Goal: Information Seeking & Learning: Compare options

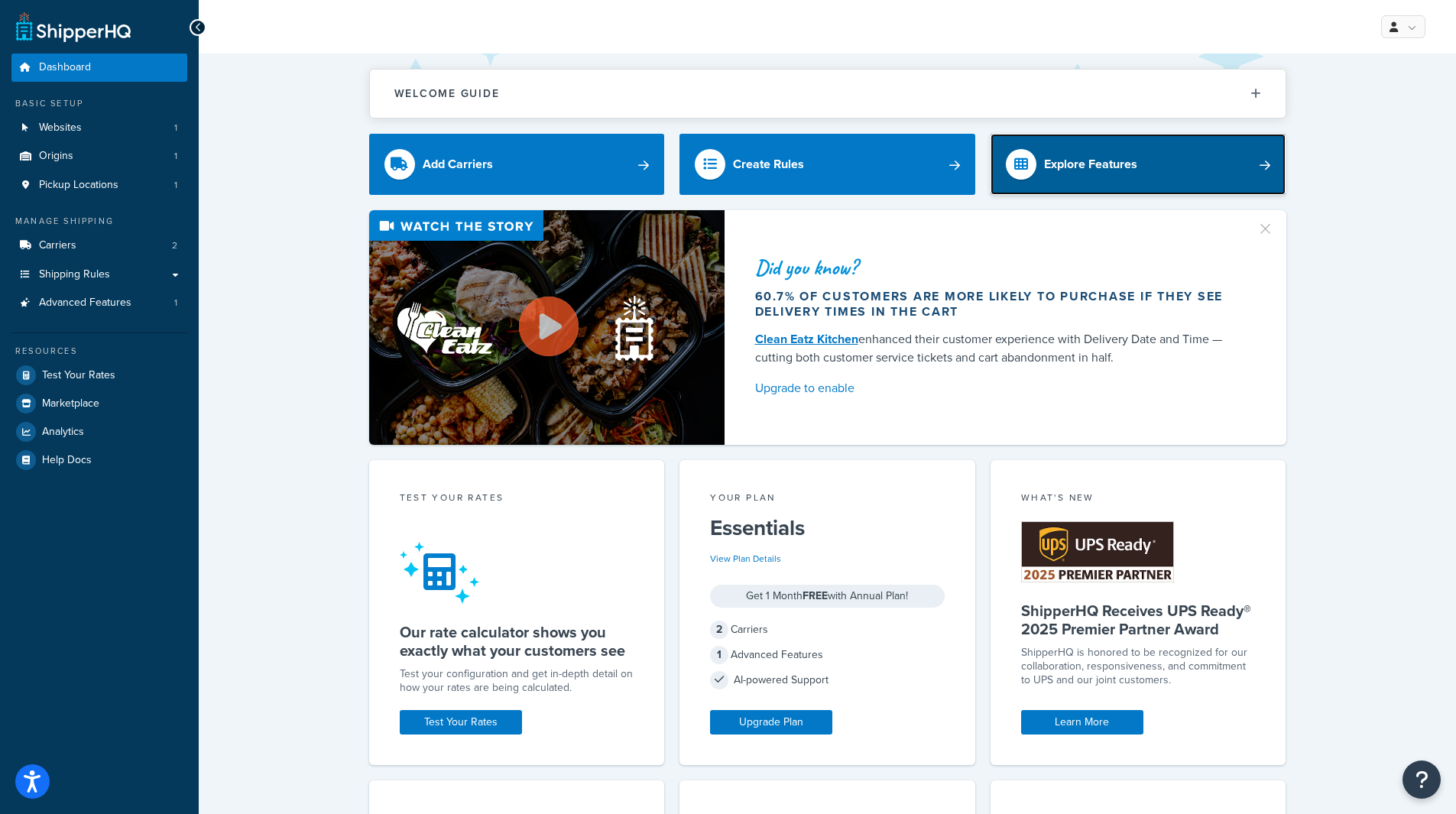
click at [1101, 173] on div "Explore Features" at bounding box center [1091, 164] width 93 height 22
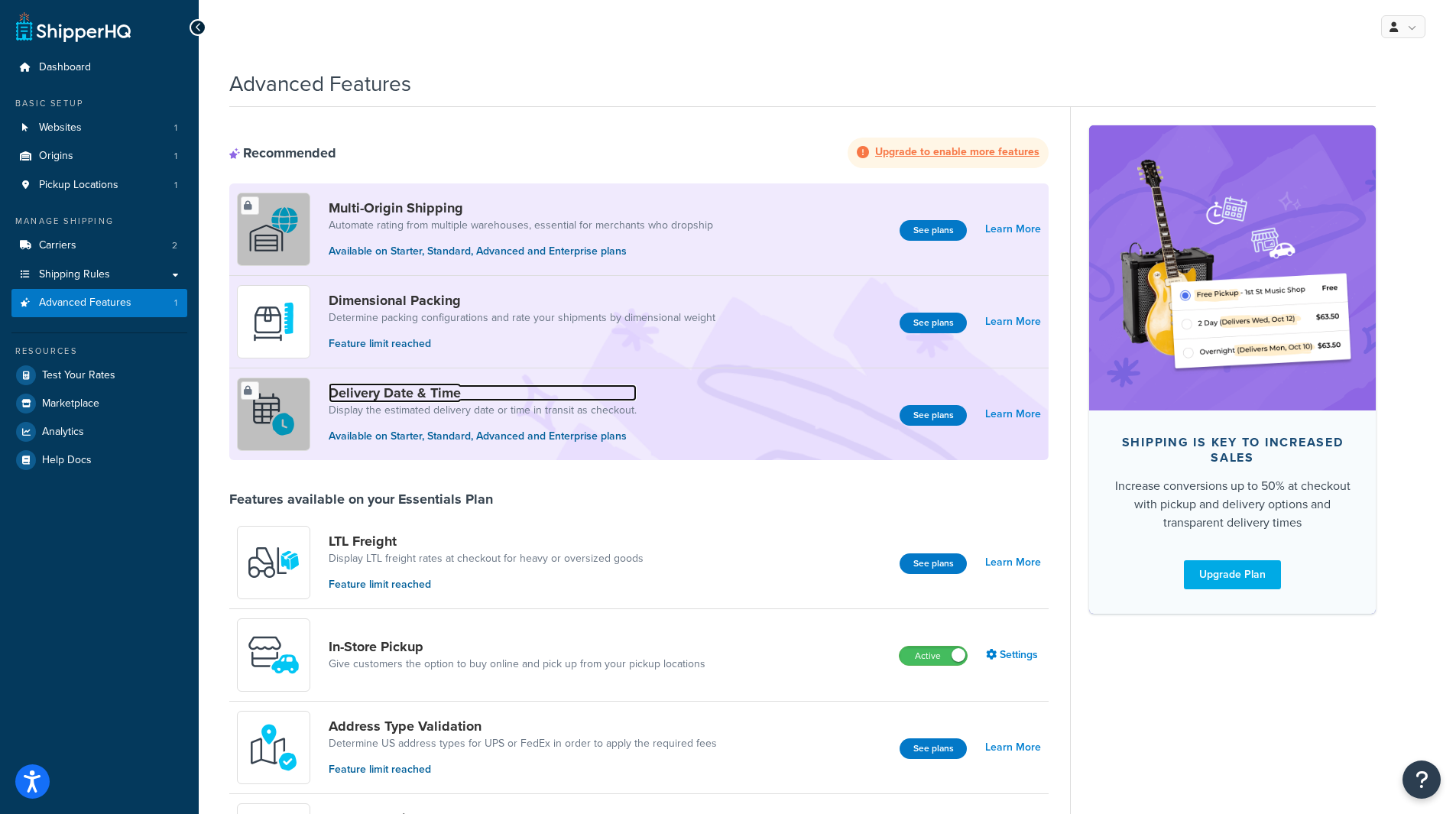
click at [417, 391] on link "Delivery Date & Time" at bounding box center [482, 393] width 308 height 17
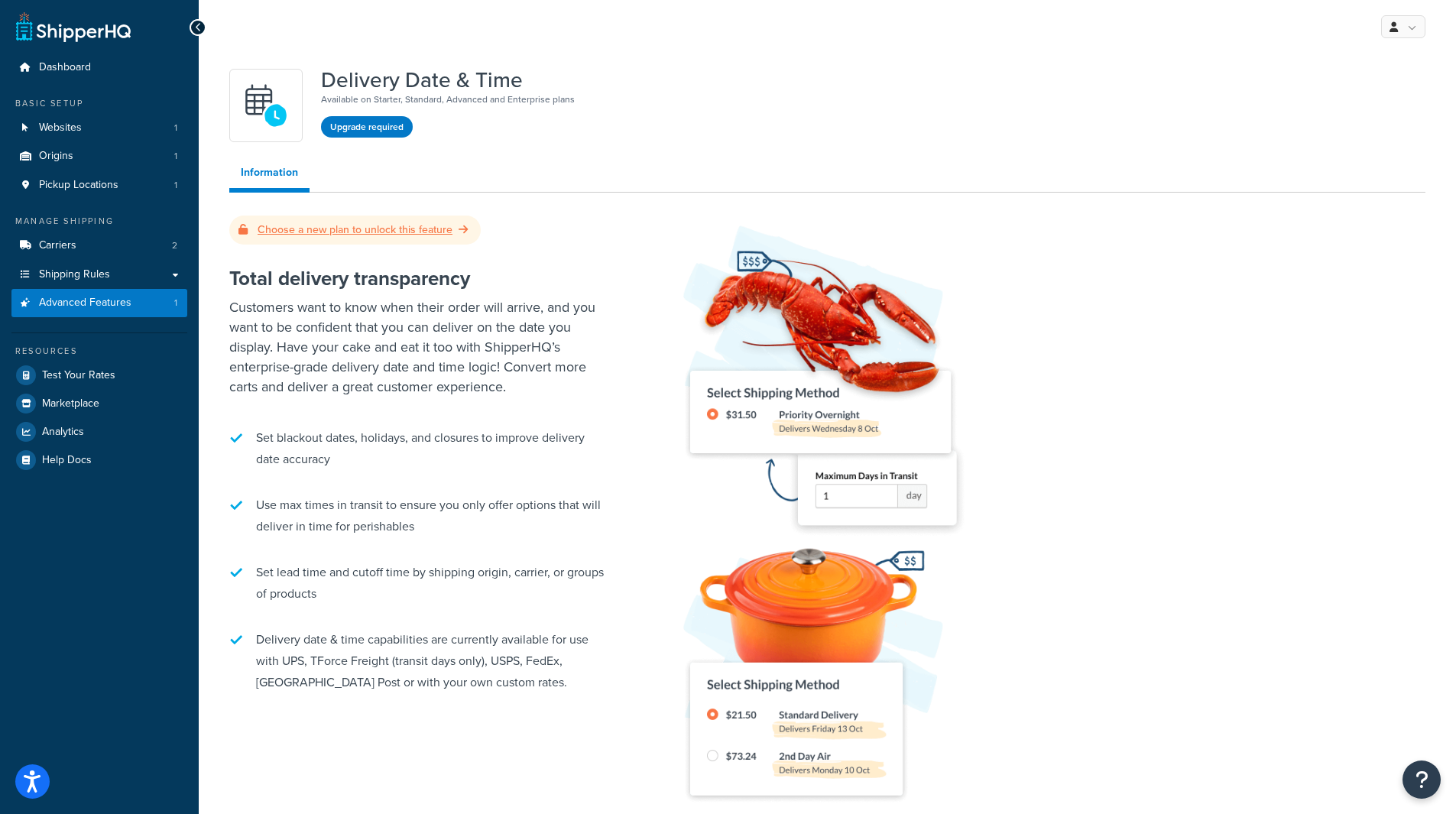
click at [397, 233] on link "Choose a new plan to unlock this feature" at bounding box center [356, 230] width 233 height 16
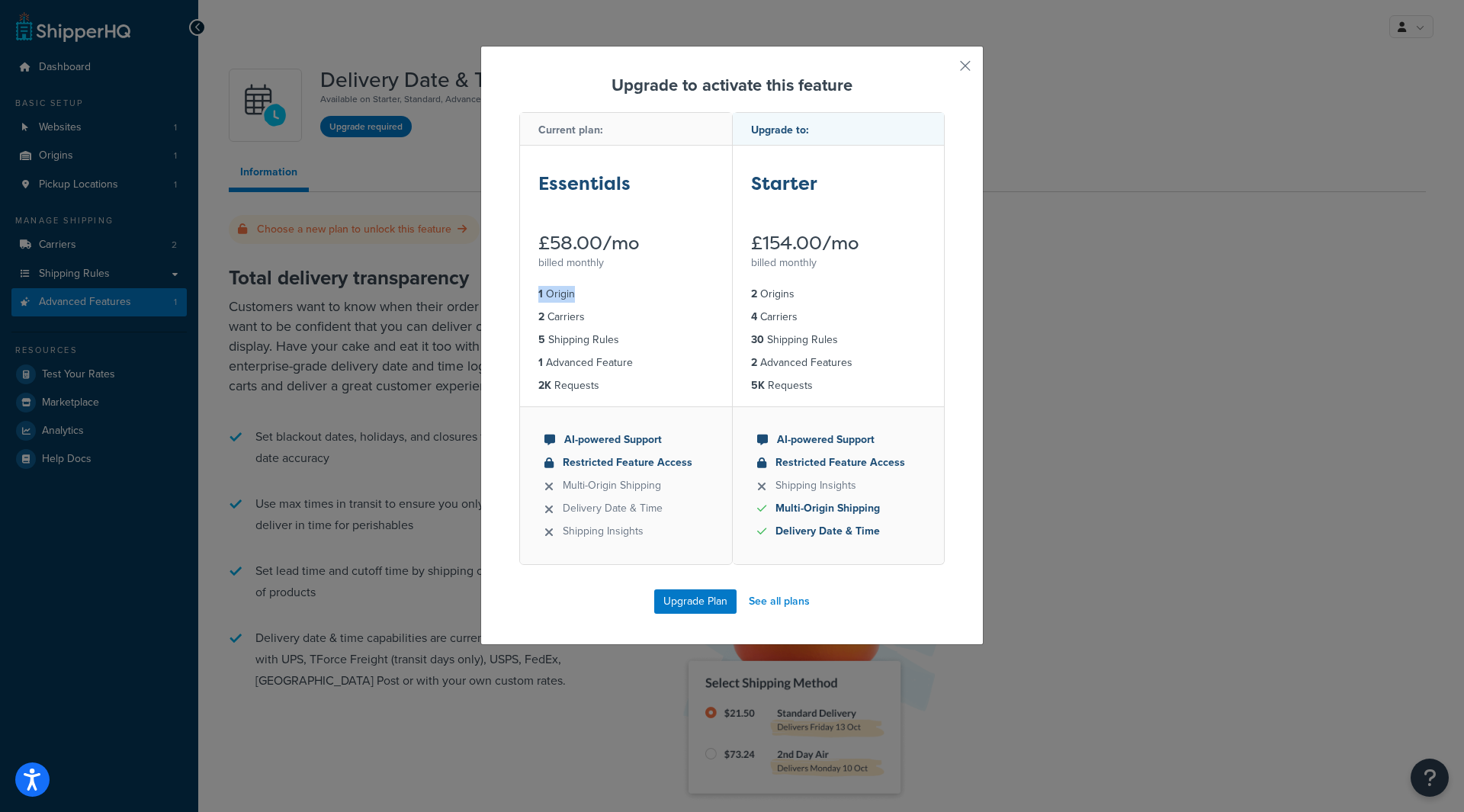
drag, startPoint x: 534, startPoint y: 290, endPoint x: 574, endPoint y: 291, distance: 40.0
click at [574, 291] on li "1 Origin" at bounding box center [626, 294] width 175 height 17
drag, startPoint x: 529, startPoint y: 314, endPoint x: 590, endPoint y: 314, distance: 61.0
click at [590, 314] on ul "1 Origin 2 Carriers 5 Shipping Rules 1 Advanced Feature 2K Requests" at bounding box center [626, 340] width 212 height 133
click at [604, 329] on ul "1 Origin 2 Carriers 5 Shipping Rules 1 Advanced Feature 2K Requests" at bounding box center [626, 340] width 212 height 133
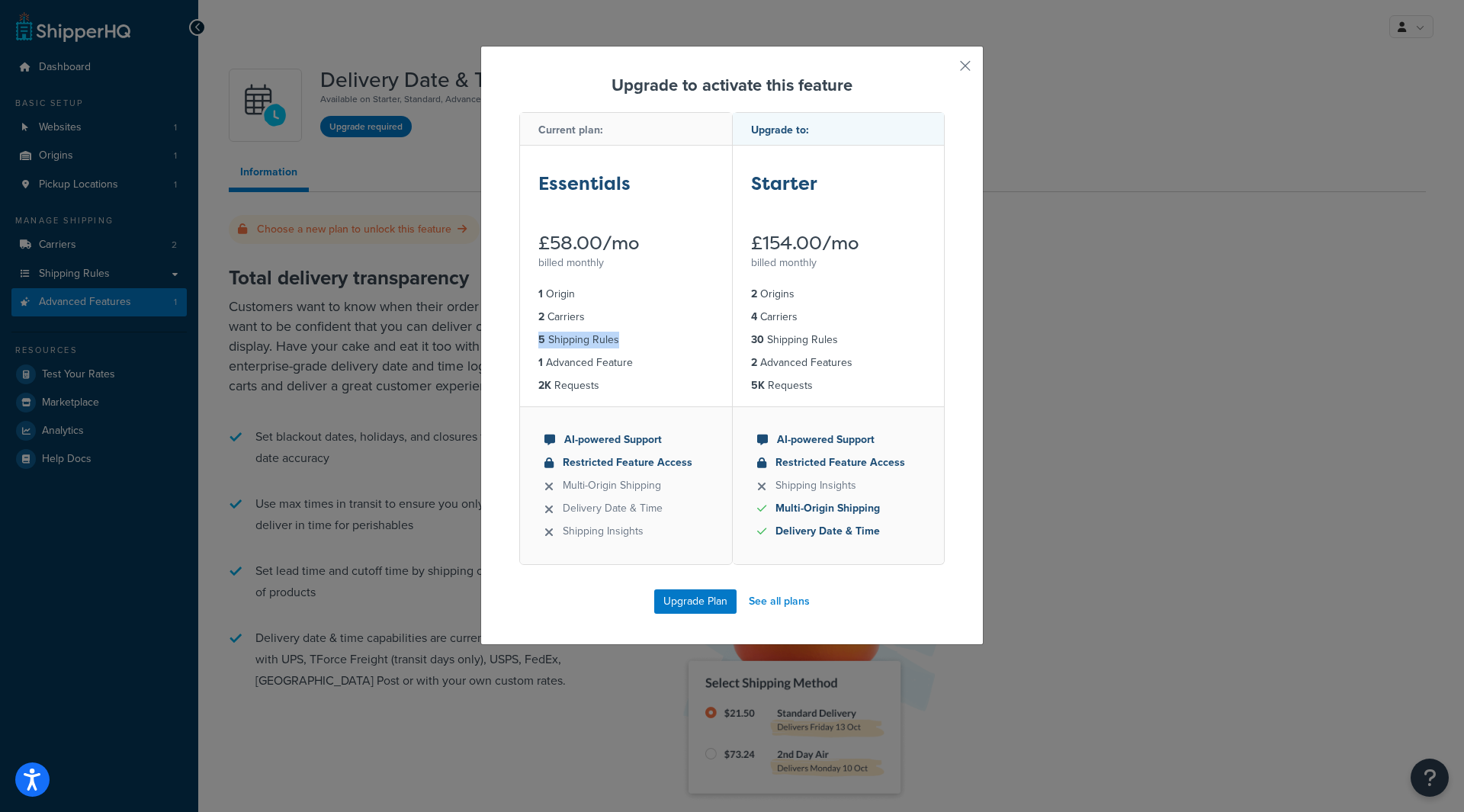
drag, startPoint x: 525, startPoint y: 339, endPoint x: 626, endPoint y: 342, distance: 101.0
click at [626, 342] on ul "1 Origin 2 Carriers 5 Shipping Rules 1 Advanced Feature 2K Requests" at bounding box center [626, 340] width 212 height 133
click at [630, 340] on li "5 Shipping Rules" at bounding box center [626, 340] width 175 height 17
drag, startPoint x: 529, startPoint y: 366, endPoint x: 640, endPoint y: 364, distance: 111.0
click at [640, 364] on ul "1 Origin 2 Carriers 5 Shipping Rules 1 Advanced Feature 2K Requests" at bounding box center [626, 340] width 212 height 133
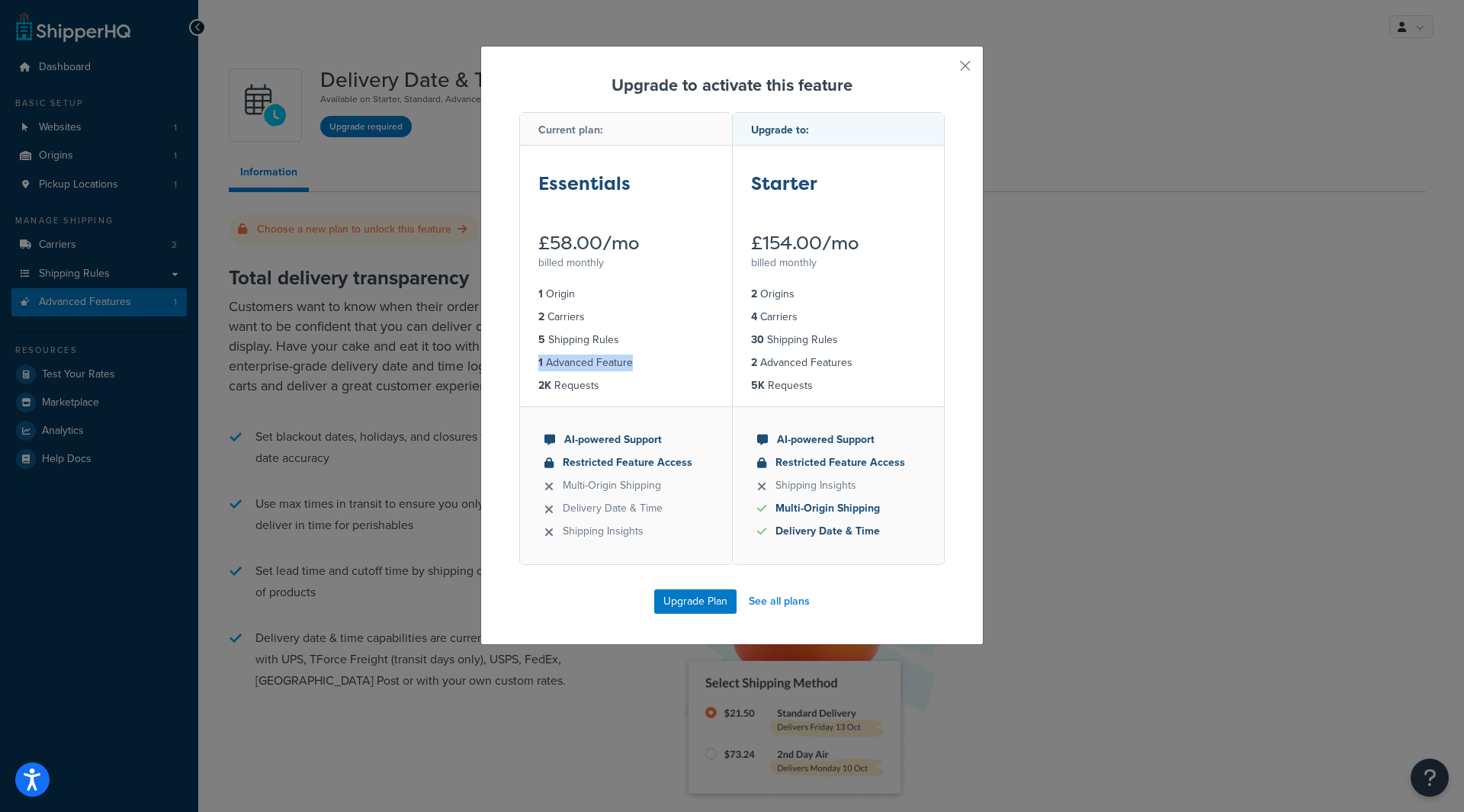
click at [644, 362] on li "1 Advanced Feature" at bounding box center [626, 363] width 175 height 17
drag, startPoint x: 532, startPoint y: 388, endPoint x: 620, endPoint y: 384, distance: 88.1
click at [620, 384] on ul "1 Origin 2 Carriers 5 Shipping Rules 1 Advanced Feature 2K Requests" at bounding box center [626, 340] width 212 height 133
click at [638, 386] on li "2K Requests" at bounding box center [626, 386] width 175 height 17
drag, startPoint x: 528, startPoint y: 245, endPoint x: 650, endPoint y: 248, distance: 122.0
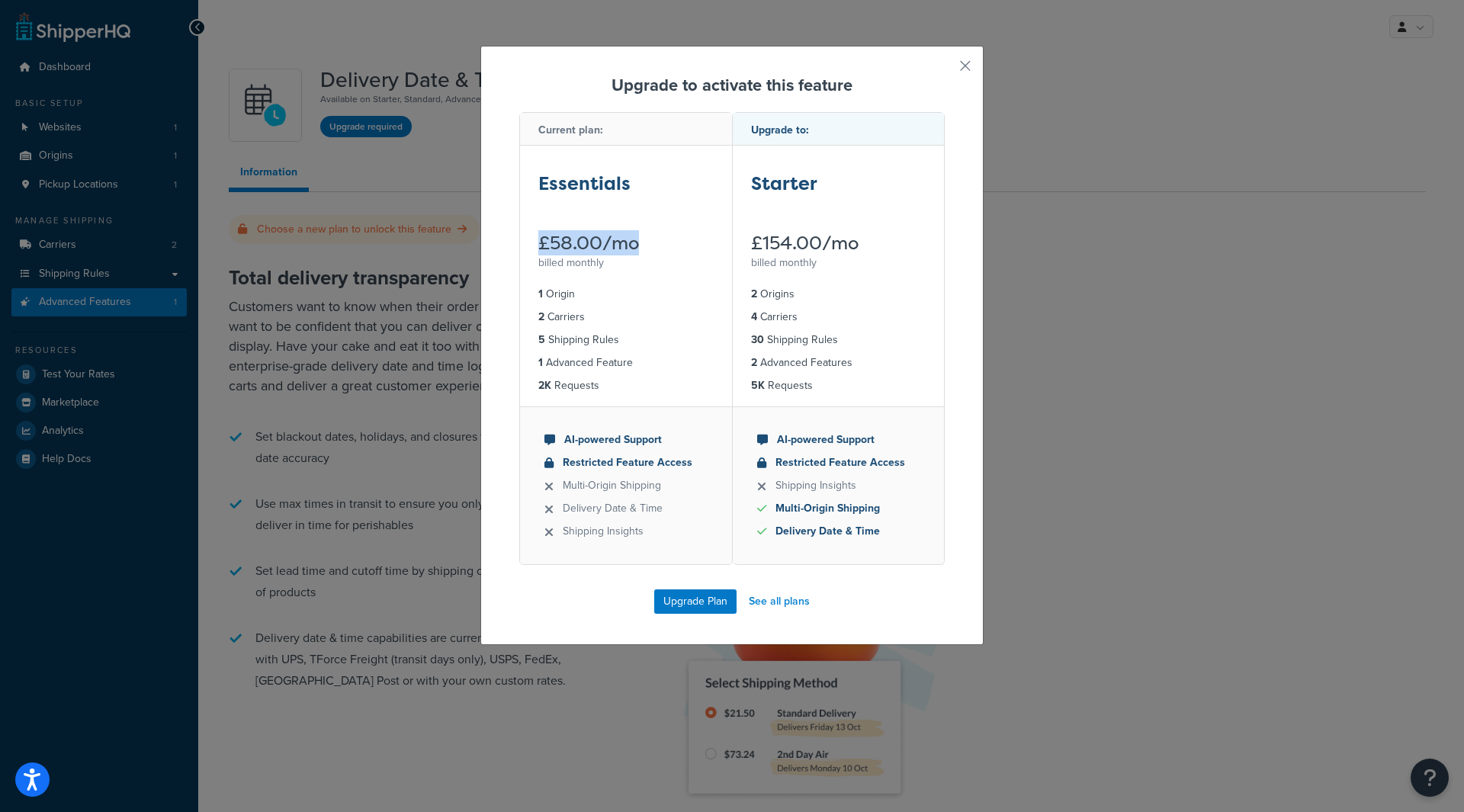
click at [650, 248] on div "Essentials £58.00/mo billed monthly" at bounding box center [626, 210] width 212 height 127
click at [653, 267] on div "billed monthly" at bounding box center [626, 263] width 175 height 22
drag, startPoint x: 527, startPoint y: 242, endPoint x: 658, endPoint y: 245, distance: 131.0
click at [658, 245] on div "Essentials £58.00/mo billed monthly" at bounding box center [626, 210] width 212 height 127
click at [659, 296] on li "1 Origin" at bounding box center [626, 294] width 175 height 17
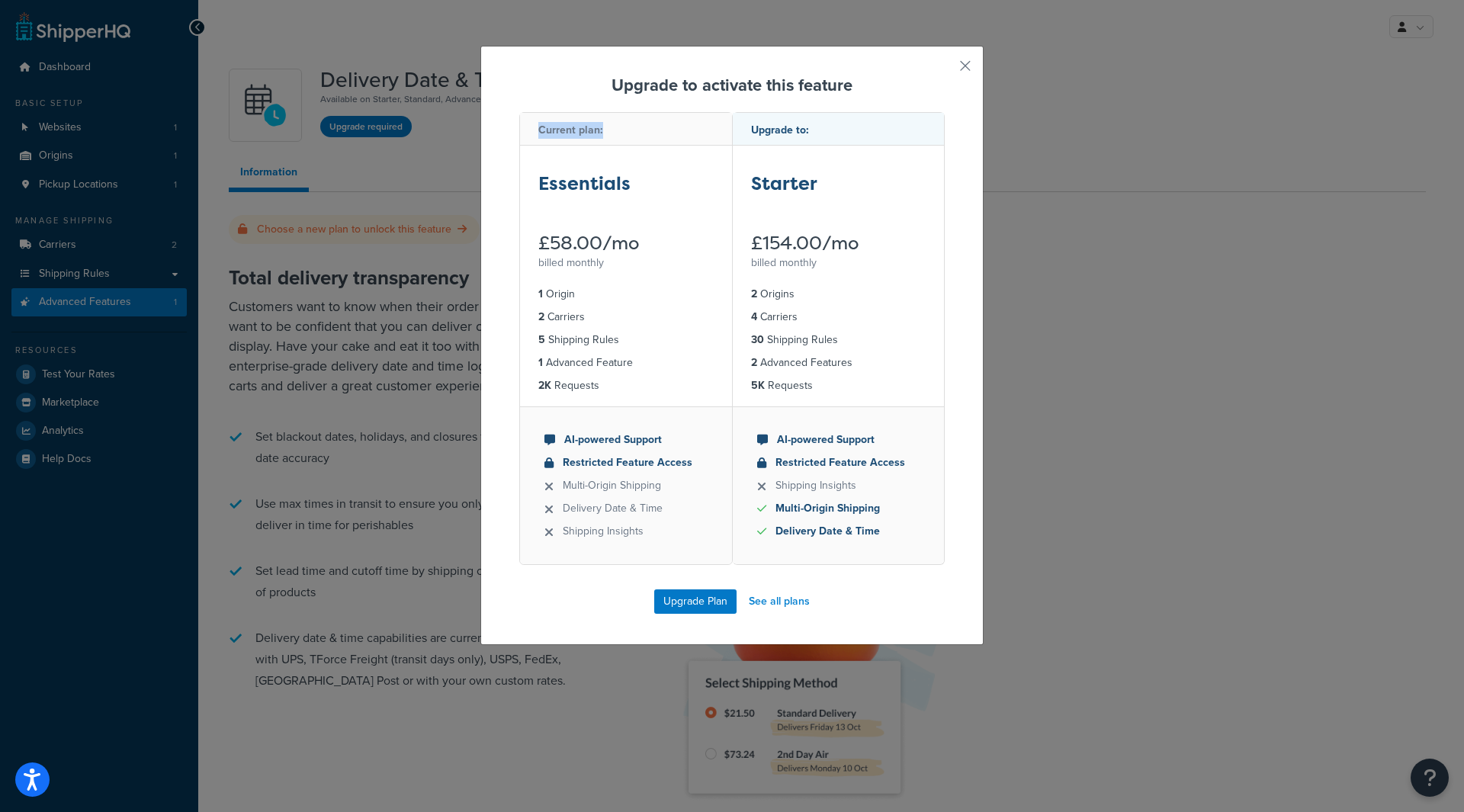
drag, startPoint x: 529, startPoint y: 130, endPoint x: 641, endPoint y: 134, distance: 112.1
click at [641, 134] on div "Current plan:" at bounding box center [626, 129] width 212 height 33
click at [654, 192] on div "Essentials" at bounding box center [626, 189] width 175 height 39
click at [768, 606] on link "See all plans" at bounding box center [779, 602] width 61 height 22
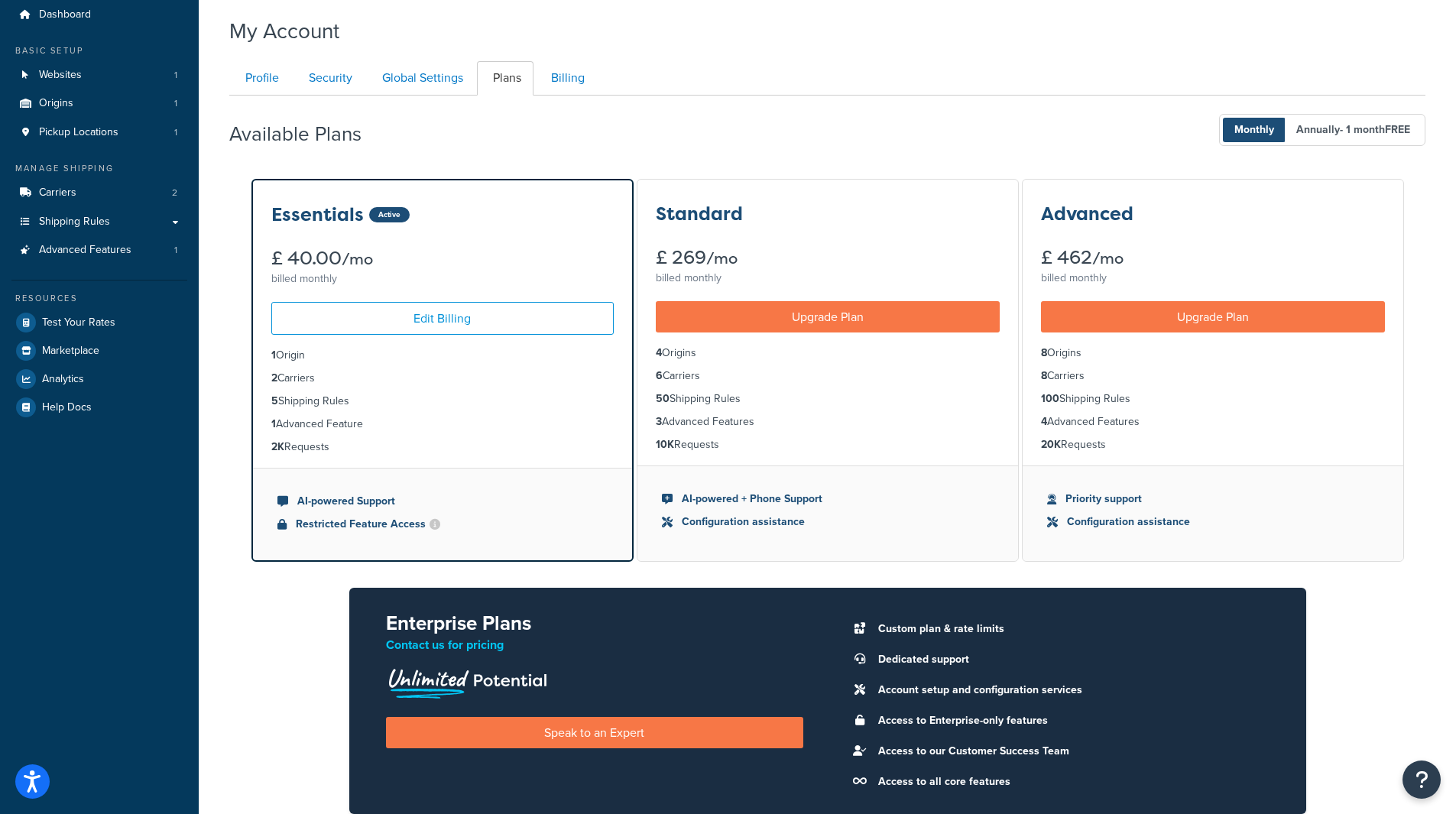
scroll to position [26, 0]
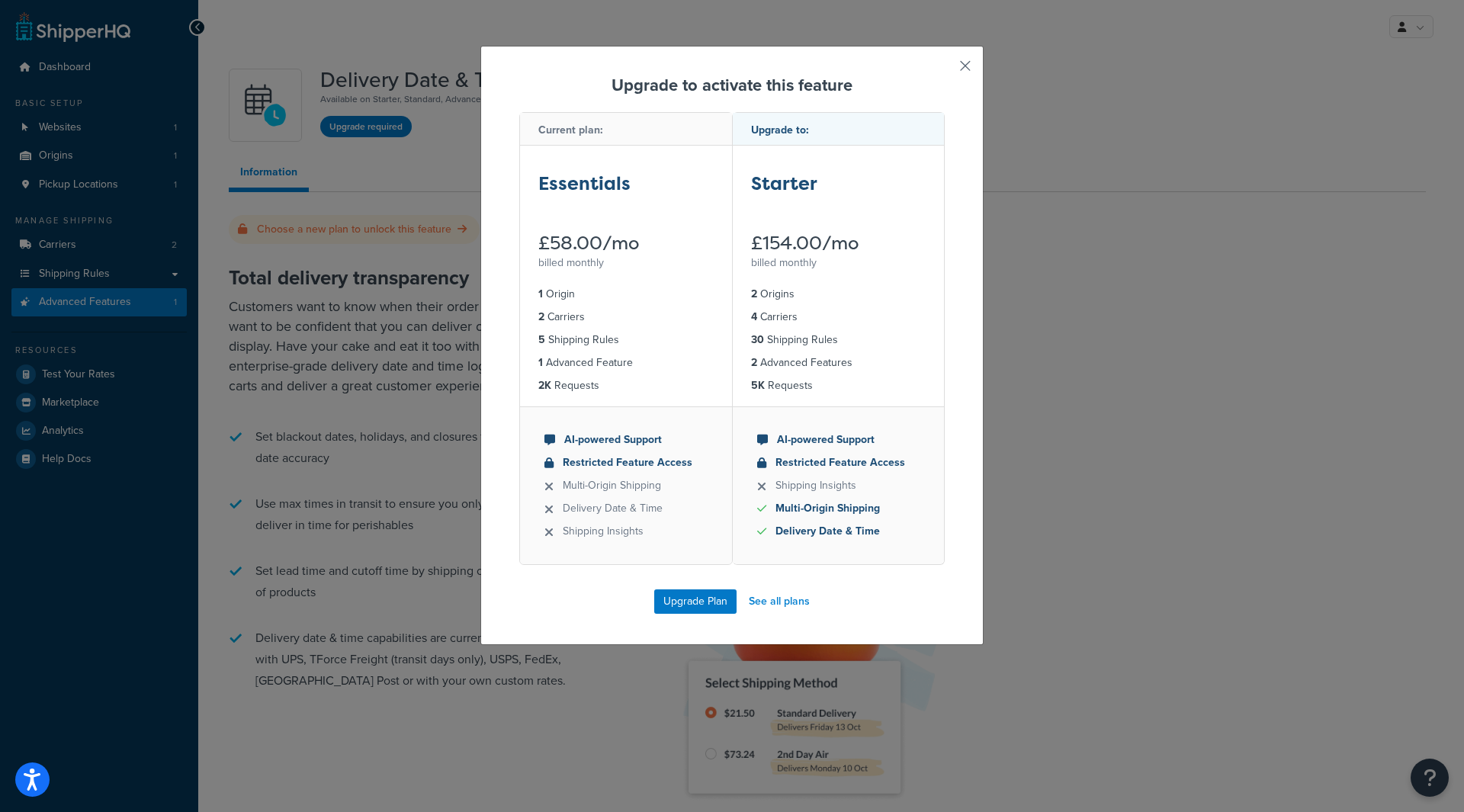
click at [945, 69] on button "button" at bounding box center [942, 71] width 4 height 4
